Goal: Navigation & Orientation: Find specific page/section

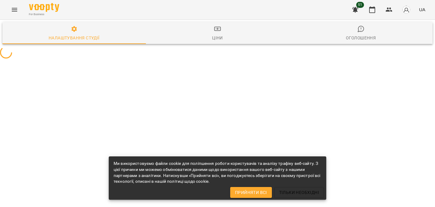
select select "**"
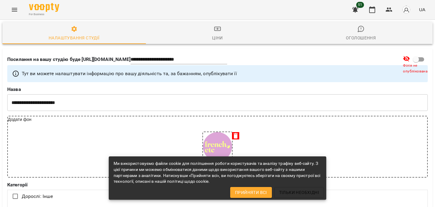
click at [11, 9] on icon "Menu" at bounding box center [14, 9] width 7 height 7
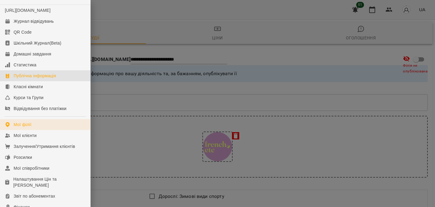
scroll to position [12, 0]
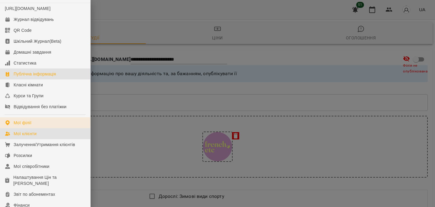
click at [34, 136] on div "Мої клієнти" at bounding box center [25, 133] width 23 height 6
